Goal: Task Accomplishment & Management: Manage account settings

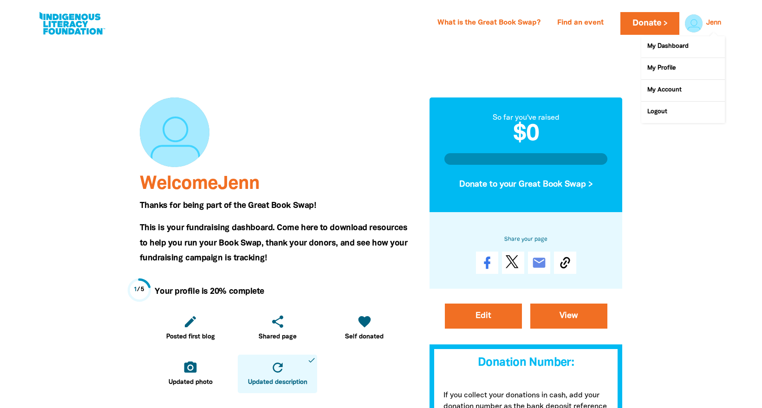
click at [714, 25] on link "Jenn" at bounding box center [714, 23] width 15 height 7
click at [660, 112] on link "Logout" at bounding box center [684, 112] width 84 height 21
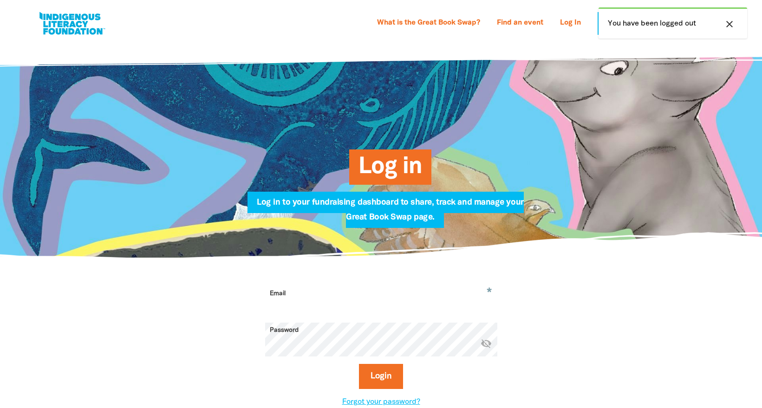
type input "[EMAIL_ADDRESS][DOMAIN_NAME]"
click at [440, 23] on link "What is the Great Book Swap?" at bounding box center [429, 23] width 114 height 15
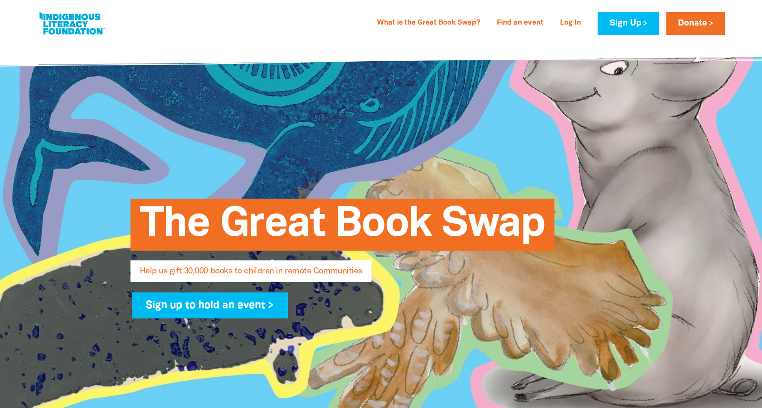
select select "AU"
